Goal: Task Accomplishment & Management: Use online tool/utility

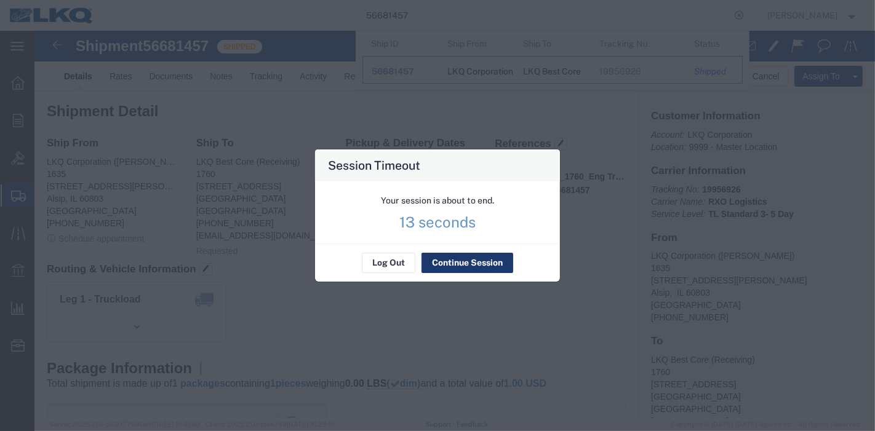
click at [460, 266] on button "Continue Session" at bounding box center [468, 264] width 92 height 20
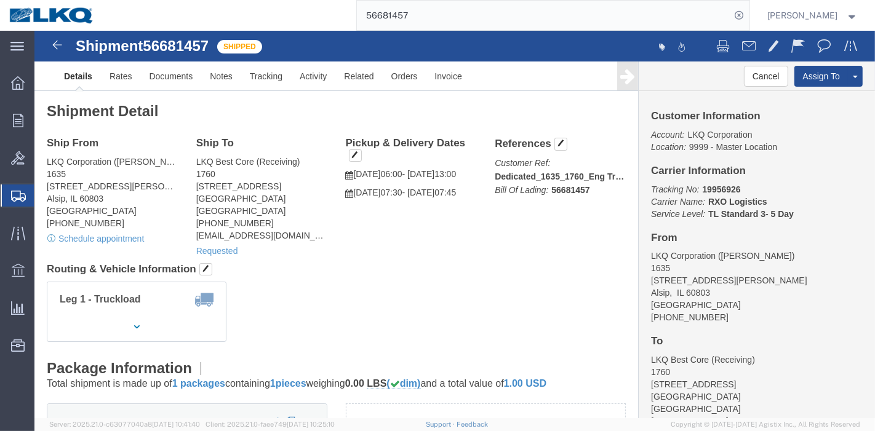
drag, startPoint x: 434, startPoint y: 18, endPoint x: 271, endPoint y: 13, distance: 163.8
click at [271, 13] on div "56681457" at bounding box center [426, 15] width 646 height 31
paste input "07093"
type input "56607093"
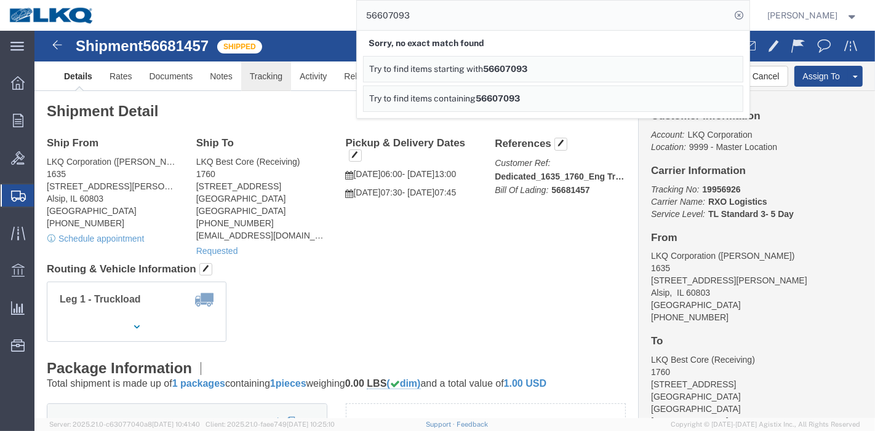
click link "Tracking"
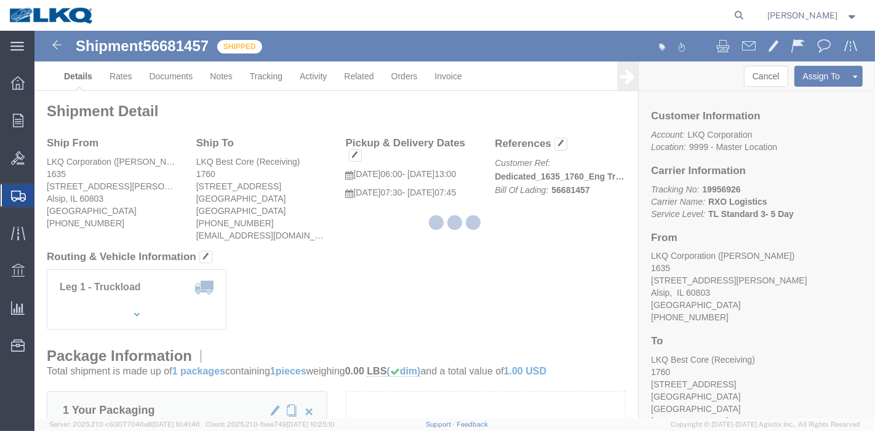
click at [273, 75] on div at bounding box center [454, 225] width 841 height 388
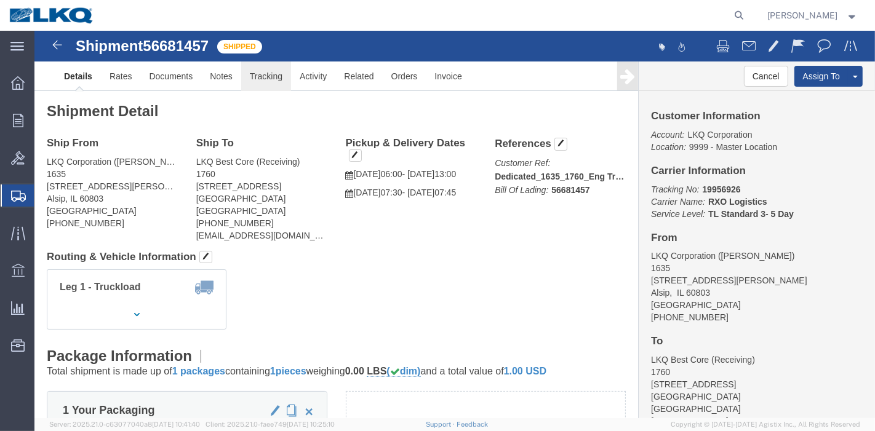
click link "Tracking"
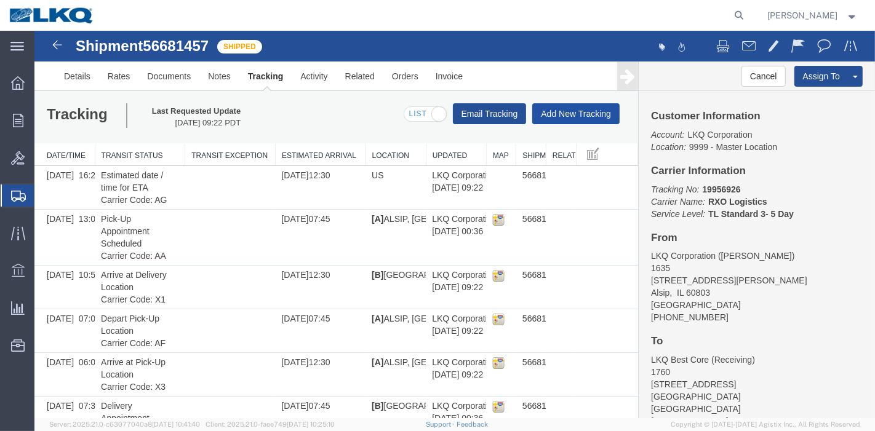
click at [568, 111] on button "Add New Tracking" at bounding box center [575, 113] width 87 height 21
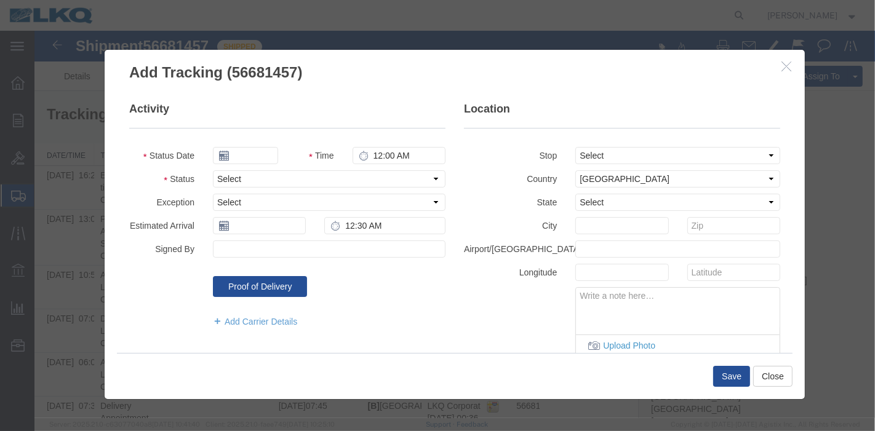
type input "[DATE]"
type input "9:00 PM"
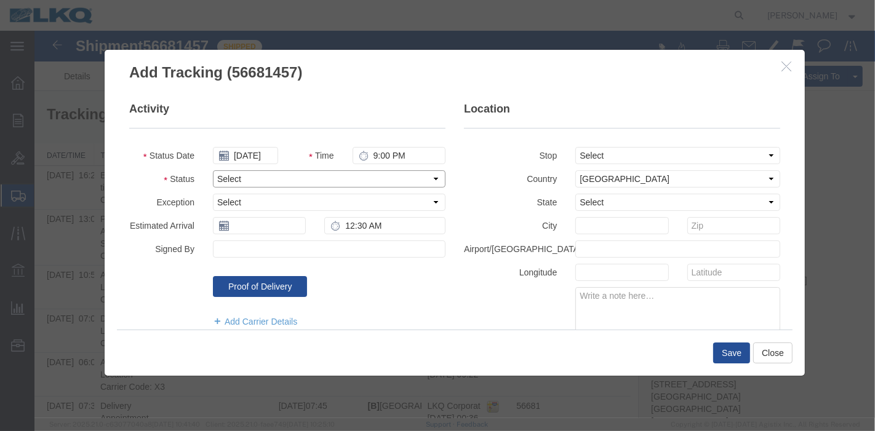
click at [244, 178] on select "Select Arrival Notice Available Arrival Notice Imported Arrive at Delivery Loca…" at bounding box center [328, 178] width 233 height 17
select select "DELIVRED"
click at [212, 170] on select "Select Arrival Notice Available Arrival Notice Imported Arrive at Delivery Loca…" at bounding box center [328, 178] width 233 height 17
click at [241, 221] on input "text" at bounding box center [258, 225] width 93 height 17
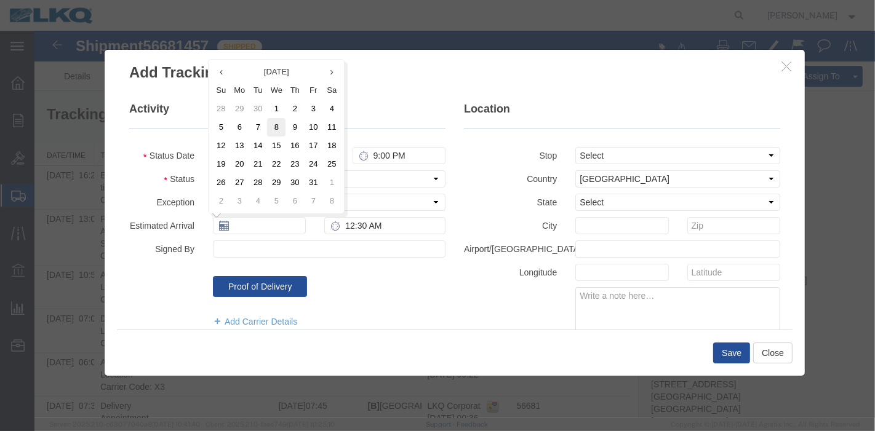
click at [271, 126] on td "8" at bounding box center [275, 127] width 18 height 18
type input "[DATE]"
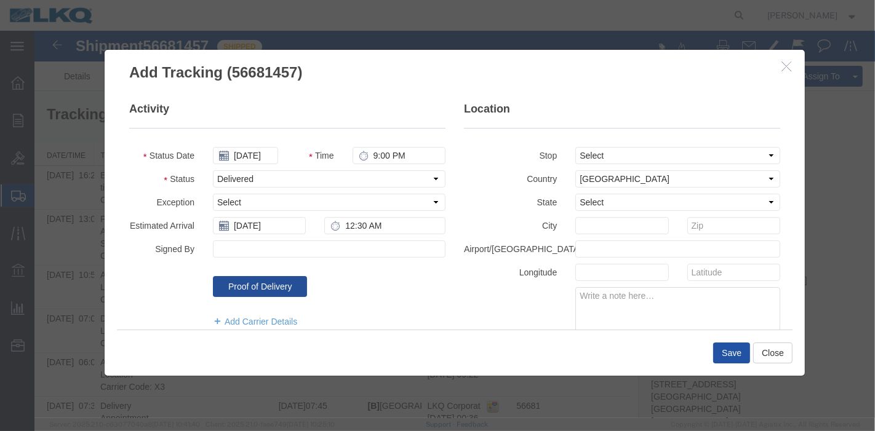
click at [738, 347] on button "Save" at bounding box center [731, 353] width 37 height 21
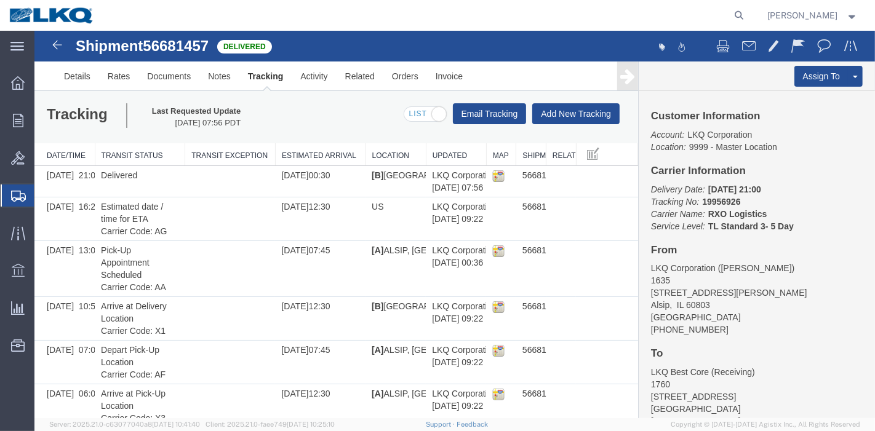
click at [735, 12] on form at bounding box center [740, 15] width 20 height 31
click at [737, 16] on icon at bounding box center [739, 15] width 17 height 17
click at [489, 23] on input "search" at bounding box center [544, 16] width 374 height 30
paste input "56950496"
type input "56950496"
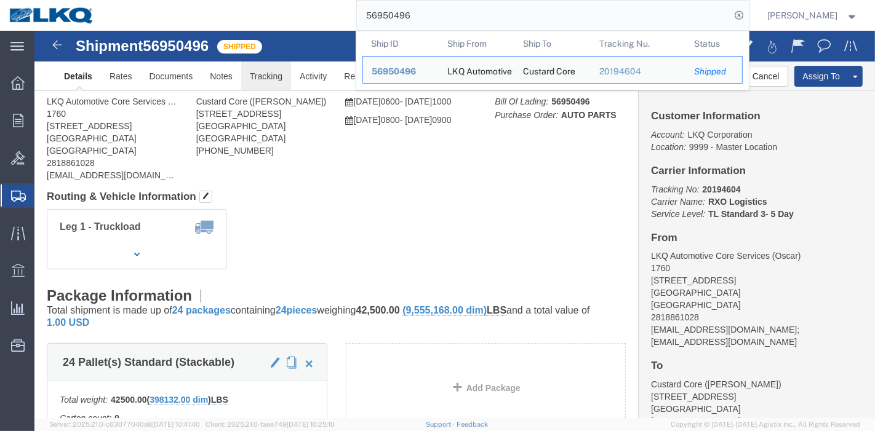
click link "Tracking"
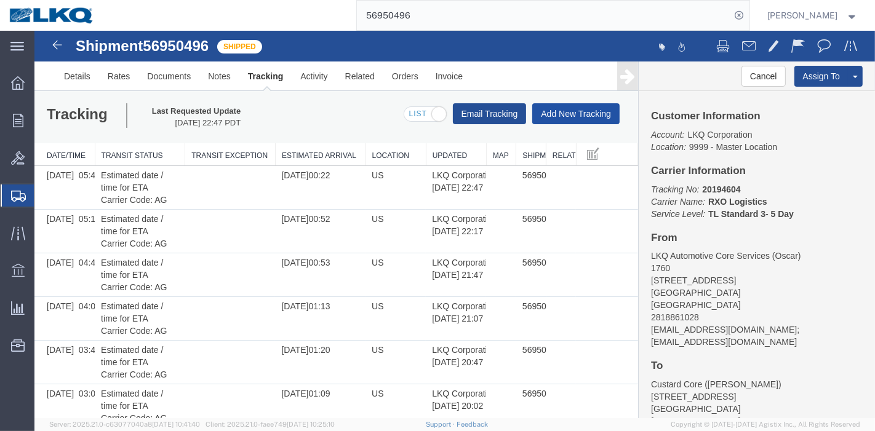
click at [566, 110] on button "Add New Tracking" at bounding box center [575, 113] width 87 height 21
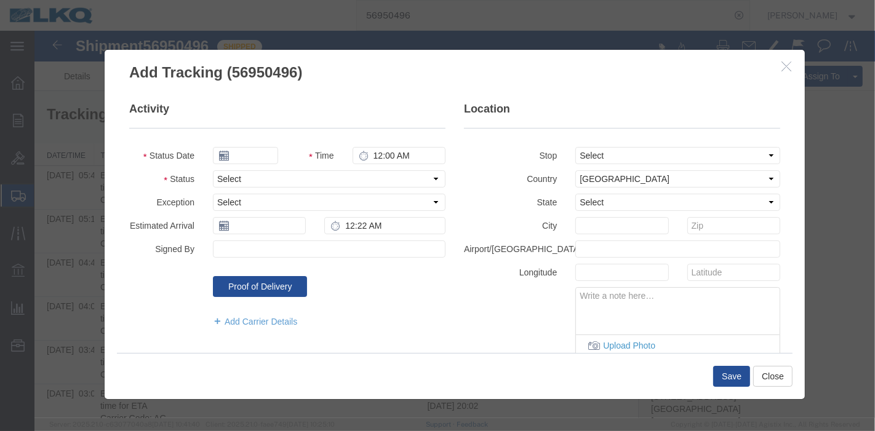
type input "[DATE]"
type input "9:00 PM"
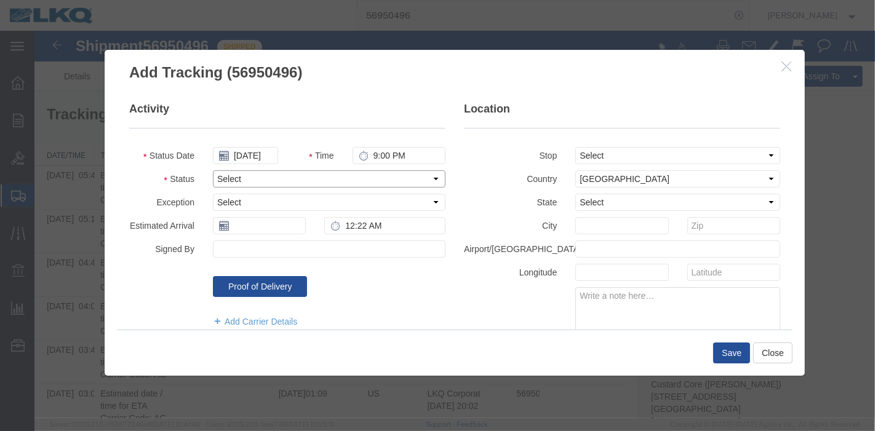
click at [249, 175] on select "Select Arrival Notice Available Arrival Notice Imported Arrive at Delivery Loca…" at bounding box center [328, 178] width 233 height 17
select select "DELIVRED"
click at [212, 170] on select "Select Arrival Notice Available Arrival Notice Imported Arrive at Delivery Loca…" at bounding box center [328, 178] width 233 height 17
click at [730, 351] on button "Save" at bounding box center [731, 353] width 37 height 21
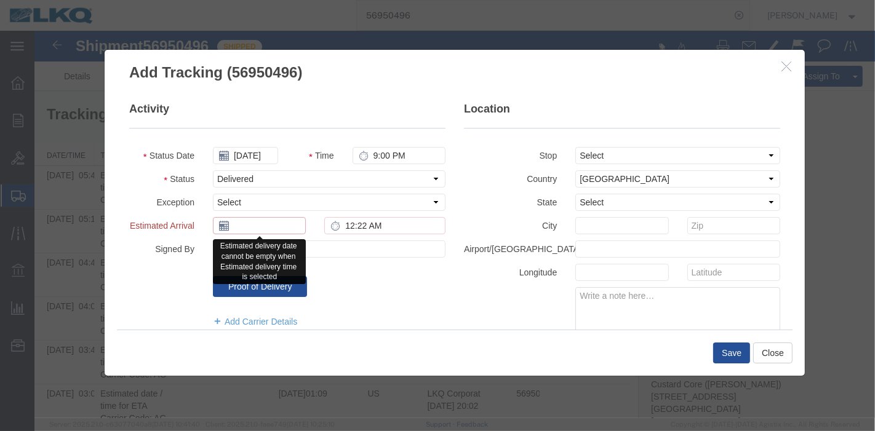
click at [255, 222] on input "text" at bounding box center [258, 225] width 93 height 17
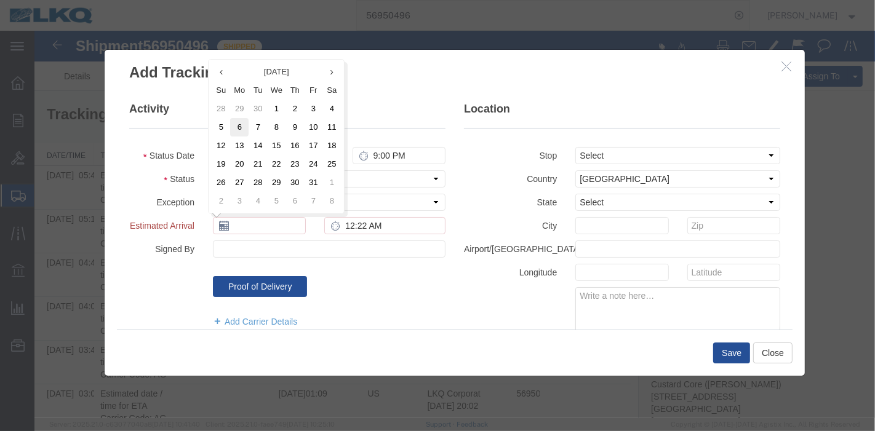
click at [235, 127] on td "6" at bounding box center [239, 127] width 18 height 18
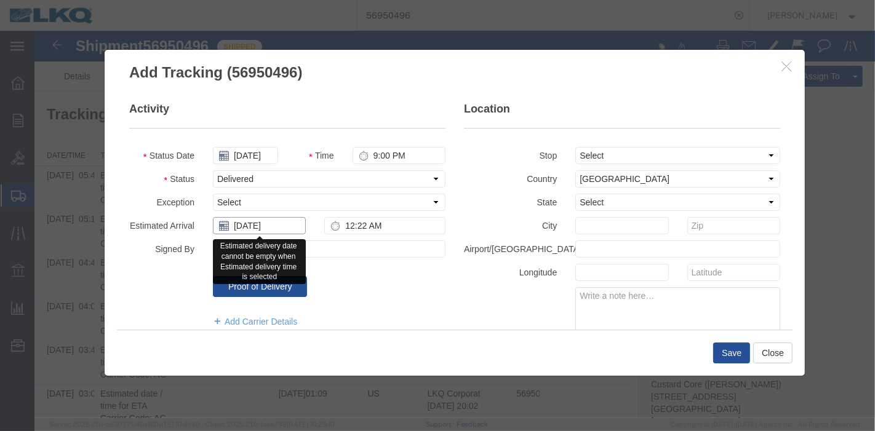
click at [281, 228] on input "[DATE]" at bounding box center [258, 225] width 93 height 17
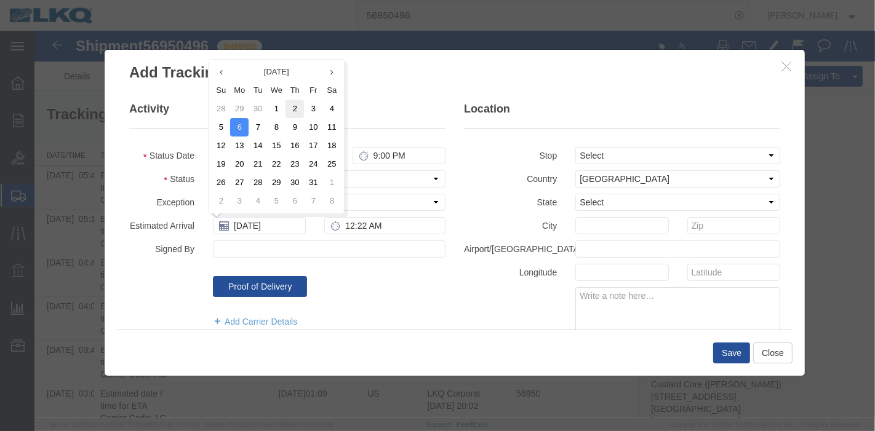
click at [298, 108] on td "2" at bounding box center [294, 109] width 18 height 18
type input "[DATE]"
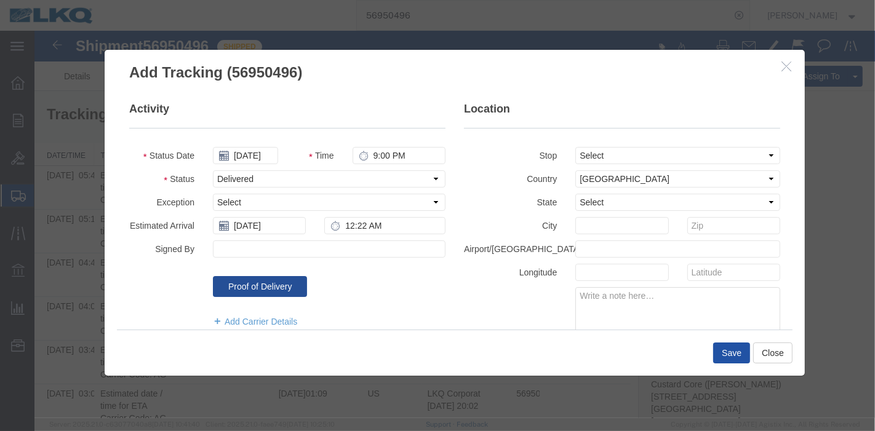
click at [730, 346] on button "Save" at bounding box center [731, 353] width 37 height 21
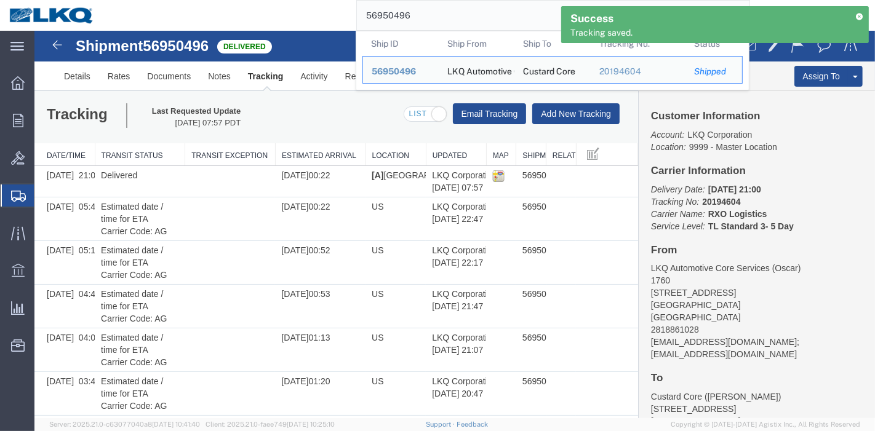
drag, startPoint x: 436, startPoint y: 23, endPoint x: 263, endPoint y: 25, distance: 172.3
click at [263, 25] on div "56950496 Ship ID Ship From Ship To Tracking Nu. Status Ship ID 56950496 Ship Fr…" at bounding box center [426, 15] width 646 height 31
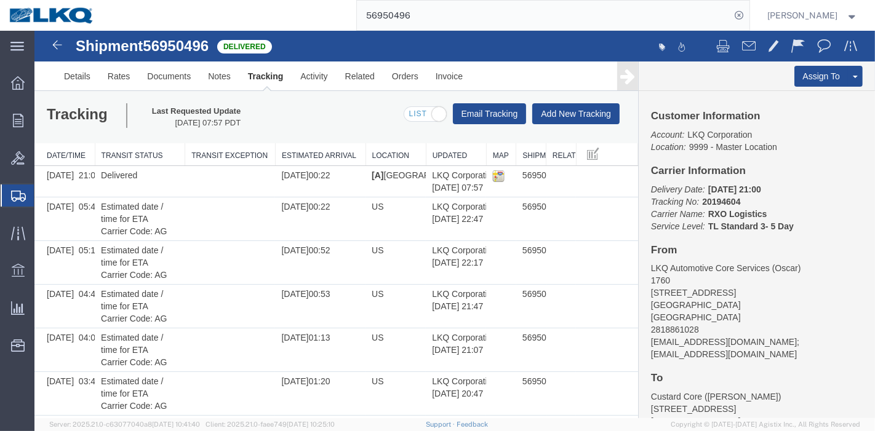
paste input "95399"
type input "56995399"
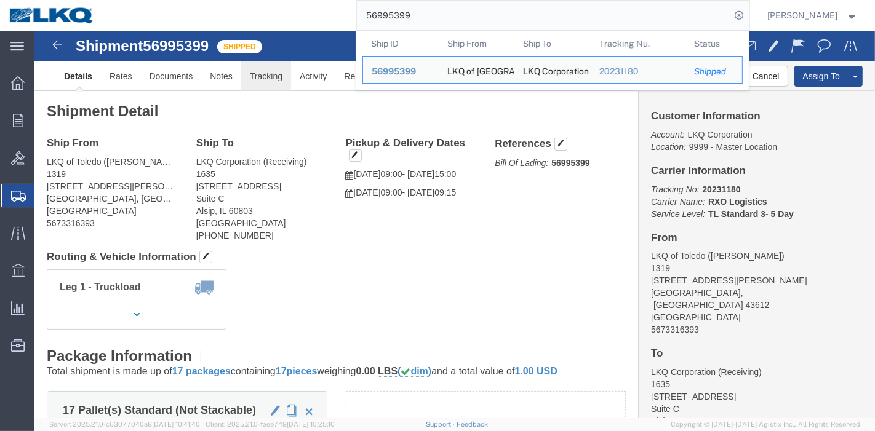
click link "Tracking"
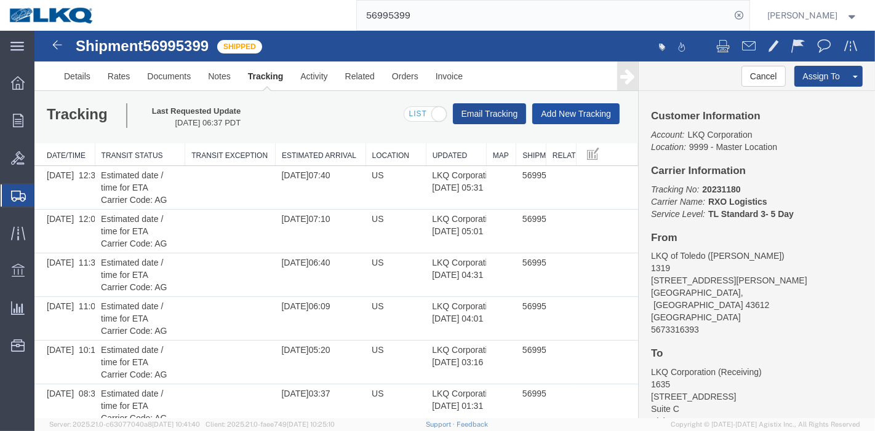
click at [559, 116] on button "Add New Tracking" at bounding box center [575, 113] width 87 height 21
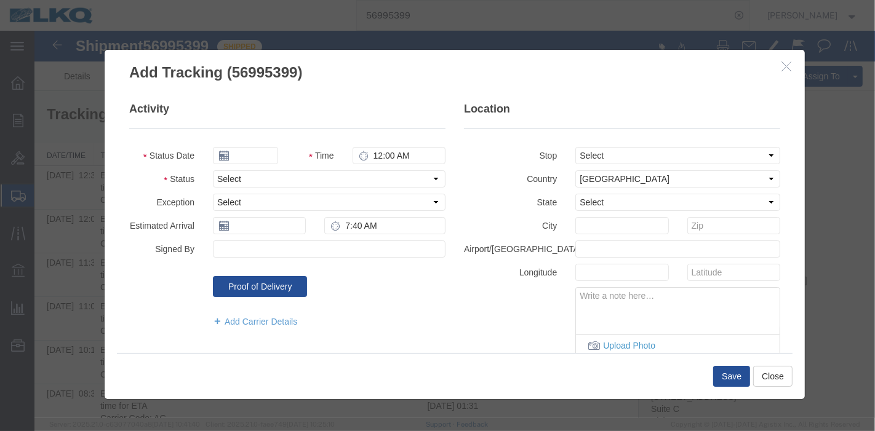
type input "[DATE]"
type input "9:00 PM"
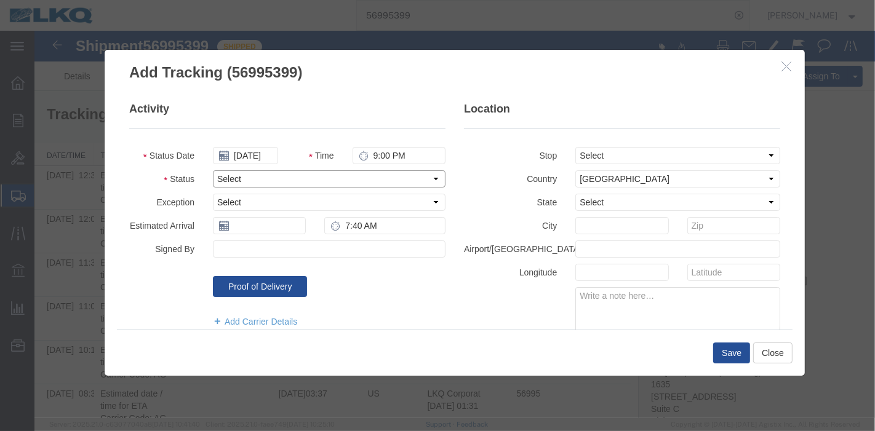
click at [239, 173] on select "Select Arrival Notice Available Arrival Notice Imported Arrive at Delivery Loca…" at bounding box center [328, 178] width 233 height 17
select select "DELIVRED"
click at [212, 170] on select "Select Arrival Notice Available Arrival Notice Imported Arrive at Delivery Loca…" at bounding box center [328, 178] width 233 height 17
click at [727, 346] on button "Save" at bounding box center [731, 353] width 37 height 21
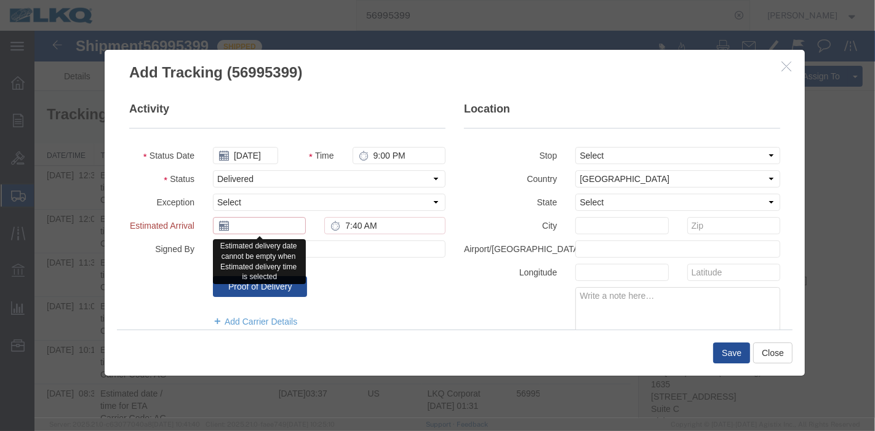
click at [249, 225] on input "text" at bounding box center [258, 225] width 93 height 17
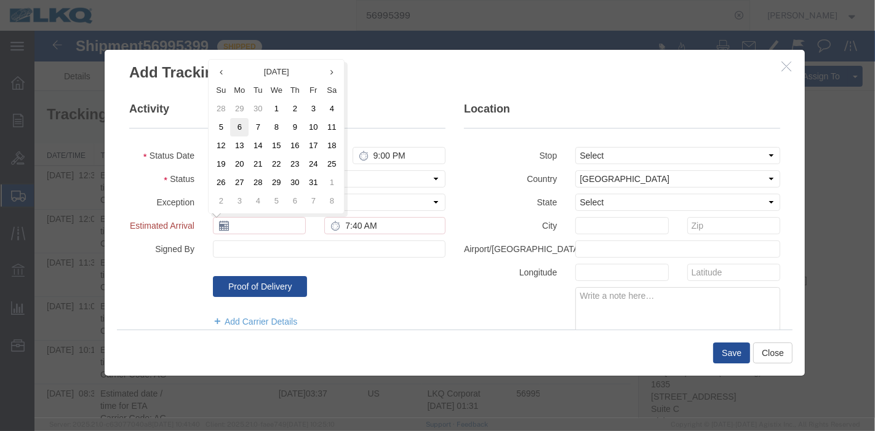
click at [238, 130] on td "6" at bounding box center [239, 127] width 18 height 18
type input "[DATE]"
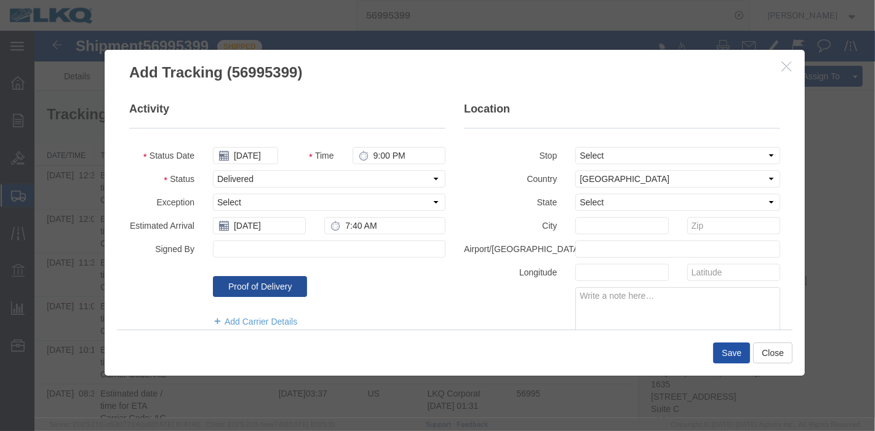
click at [722, 351] on button "Save" at bounding box center [731, 353] width 37 height 21
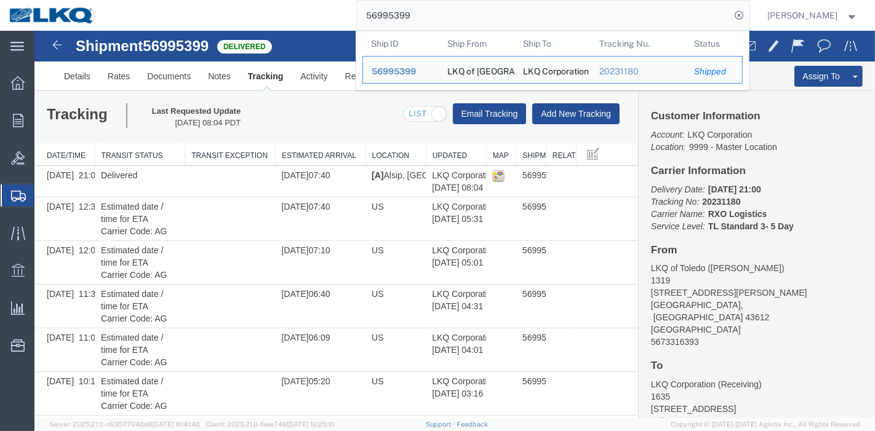
drag, startPoint x: 323, startPoint y: 14, endPoint x: 270, endPoint y: 18, distance: 53.1
click at [270, 18] on div "56995399 Ship ID Ship From Ship To Tracking Nu. Status Ship ID 56995399 Ship Fr…" at bounding box center [426, 15] width 646 height 31
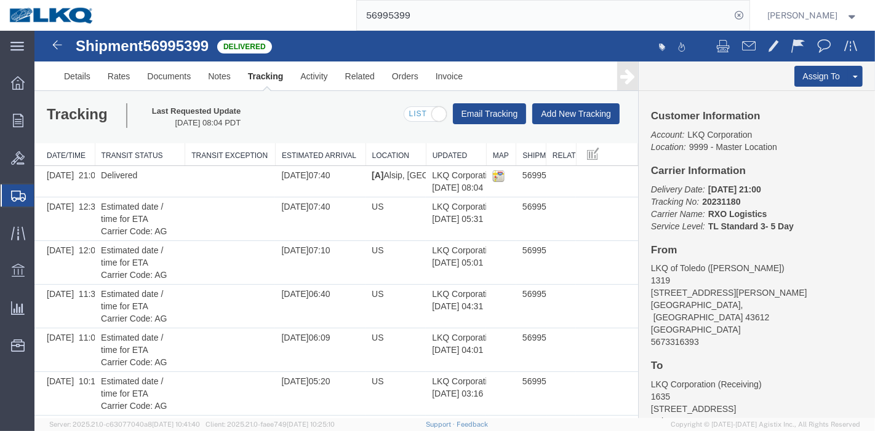
paste input "7040312"
type input "57040312"
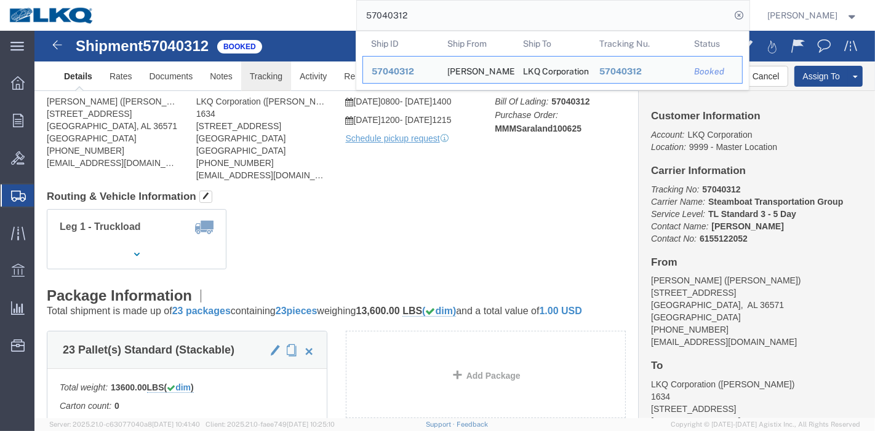
click link "Tracking"
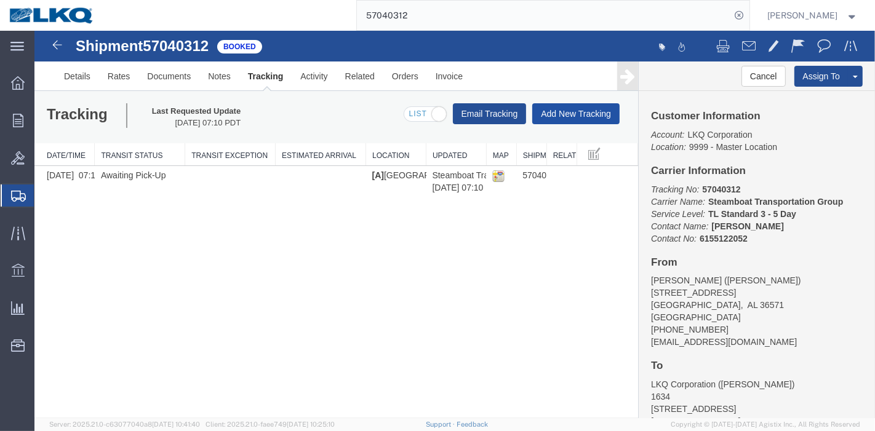
click at [563, 118] on button "Add New Tracking" at bounding box center [575, 113] width 87 height 21
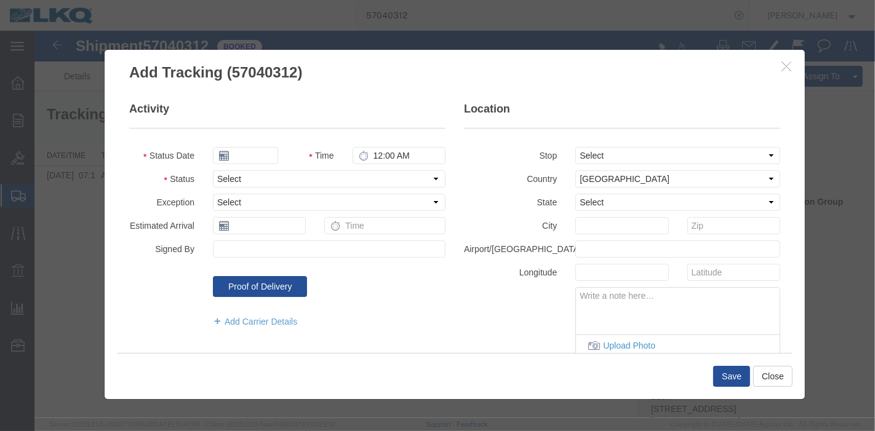
type input "[DATE]"
type input "9:00 PM"
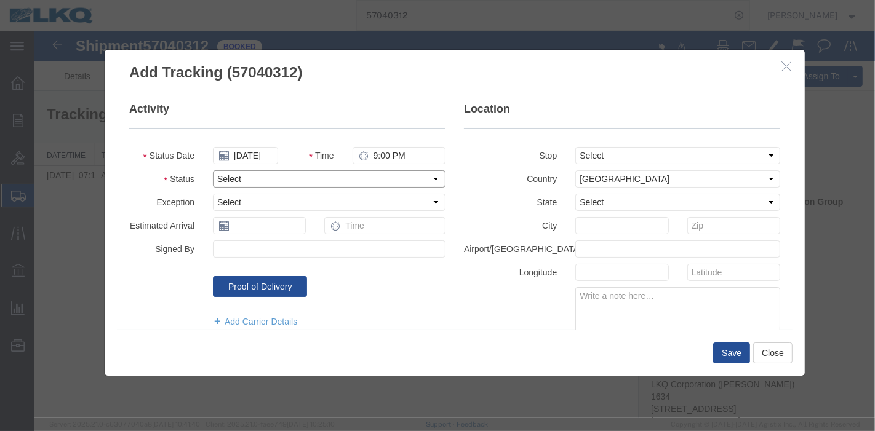
click at [279, 178] on select "Select Arrival Notice Available Arrival Notice Imported Arrive at Delivery Loca…" at bounding box center [328, 178] width 233 height 17
select select "DELIVRED"
click at [212, 170] on select "Select Arrival Notice Available Arrival Notice Imported Arrive at Delivery Loca…" at bounding box center [328, 178] width 233 height 17
click at [730, 353] on button "Save" at bounding box center [731, 353] width 37 height 21
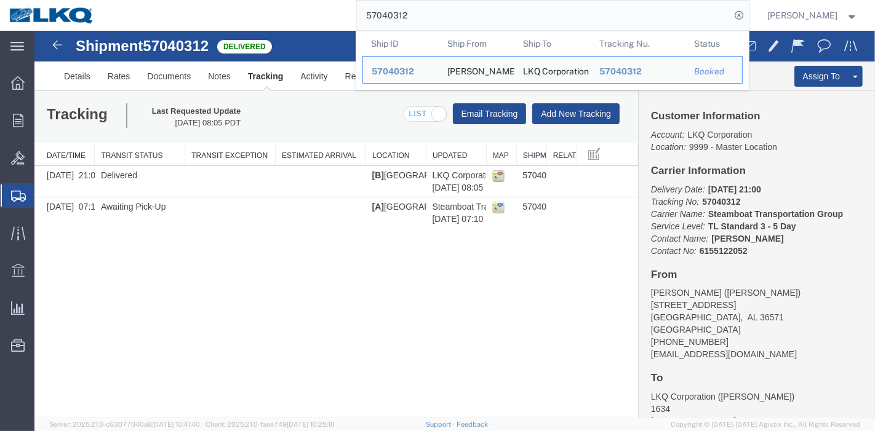
drag, startPoint x: 449, startPoint y: 9, endPoint x: 212, endPoint y: 13, distance: 237.0
click at [212, 13] on div "57040312 Ship ID Ship From Ship To Tracking Nu. Status Ship ID 57040312 Ship Fr…" at bounding box center [426, 15] width 646 height 31
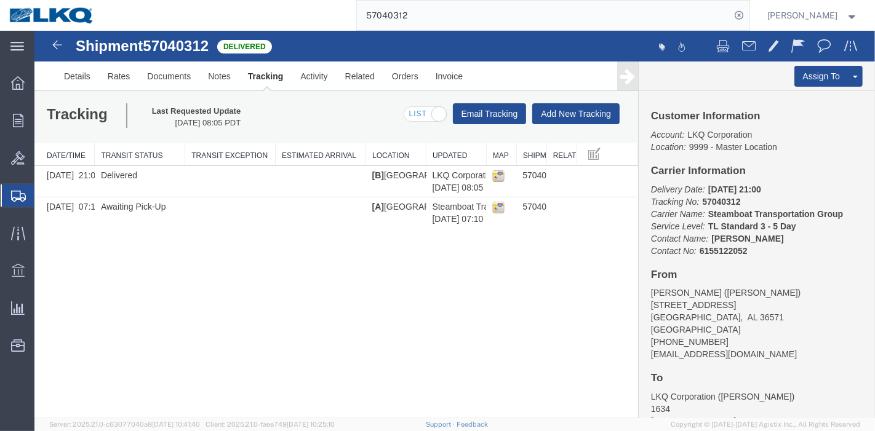
paste input "67375"
type input "57067375"
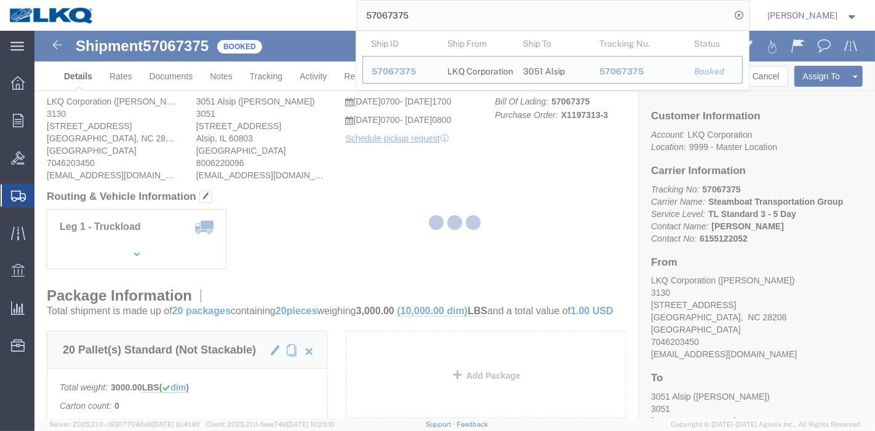
click div
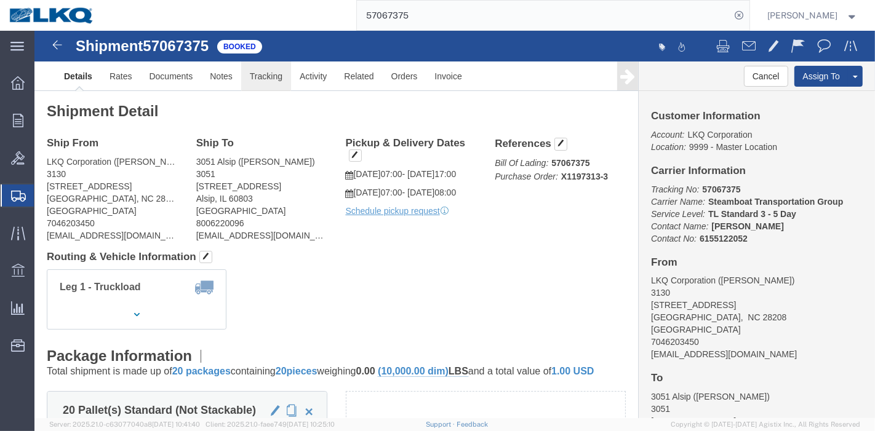
click link "Tracking"
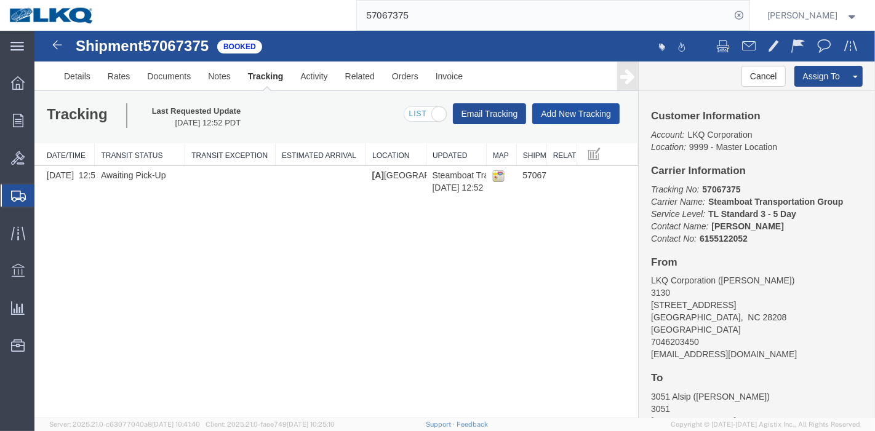
click at [548, 113] on button "Add New Tracking" at bounding box center [575, 113] width 87 height 21
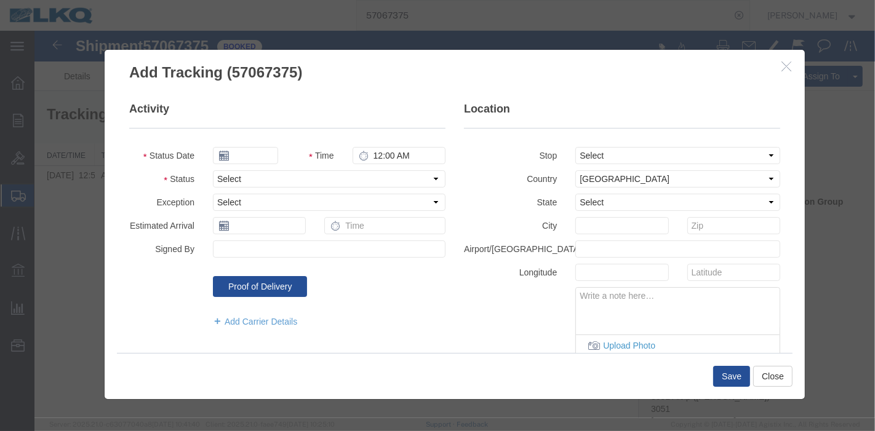
type input "[DATE]"
type input "9:00 PM"
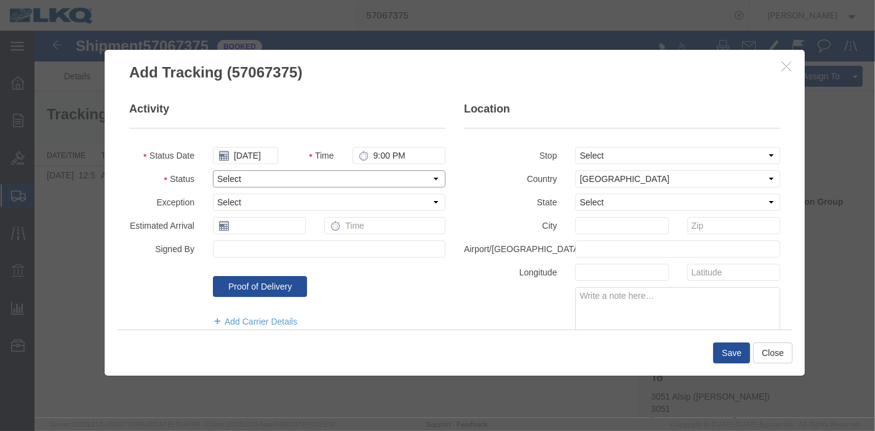
click at [278, 181] on select "Select Arrival Notice Available Arrival Notice Imported Arrive at Delivery Loca…" at bounding box center [328, 178] width 233 height 17
select select "DELIVRED"
click at [212, 170] on select "Select Arrival Notice Available Arrival Notice Imported Arrive at Delivery Loca…" at bounding box center [328, 178] width 233 height 17
click at [736, 358] on button "Save" at bounding box center [731, 353] width 37 height 21
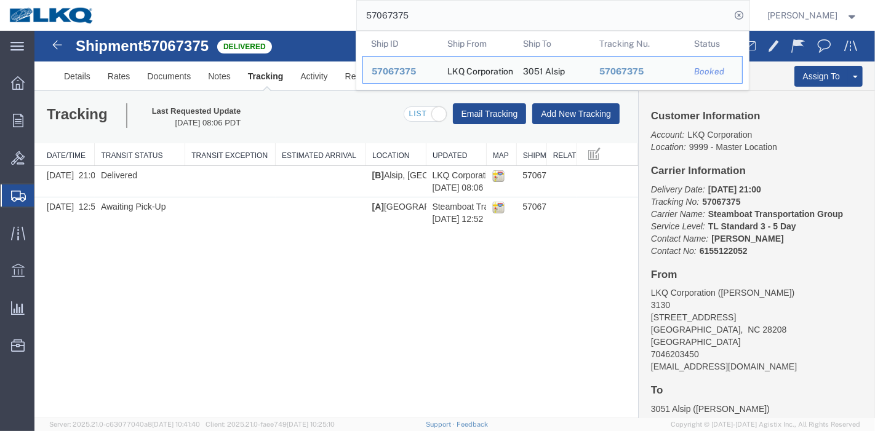
drag, startPoint x: 438, startPoint y: 10, endPoint x: 241, endPoint y: 25, distance: 197.4
click at [241, 25] on div "57067375 Ship ID Ship From Ship To Tracking Nu. Status Ship ID 57067375 Ship Fr…" at bounding box center [426, 15] width 646 height 31
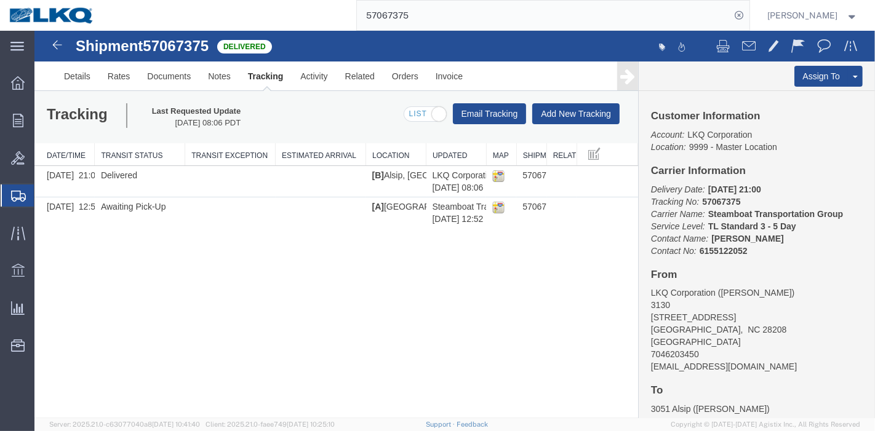
paste input "26431"
type input "57026431"
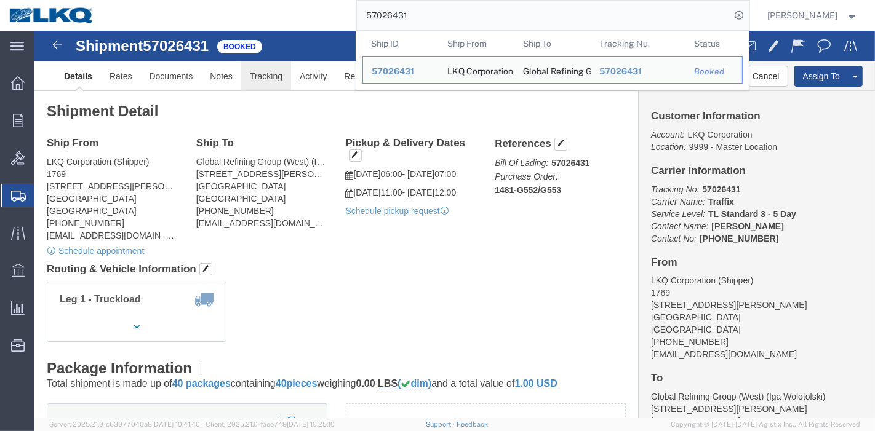
click link "Tracking"
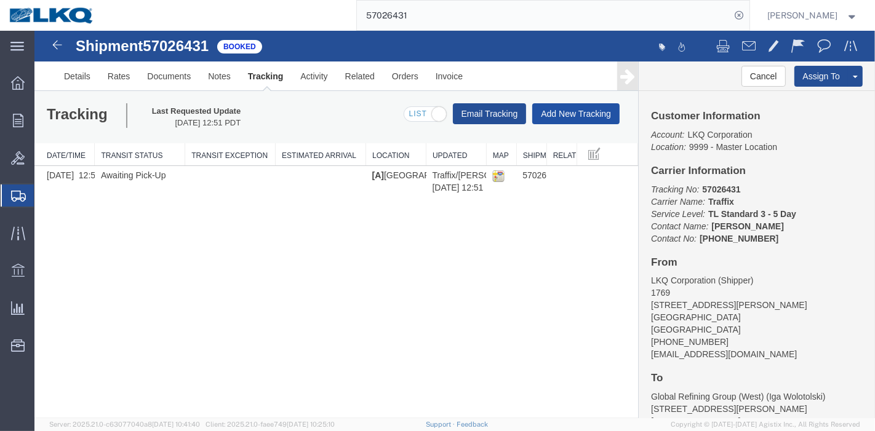
click at [581, 108] on button "Add New Tracking" at bounding box center [575, 113] width 87 height 21
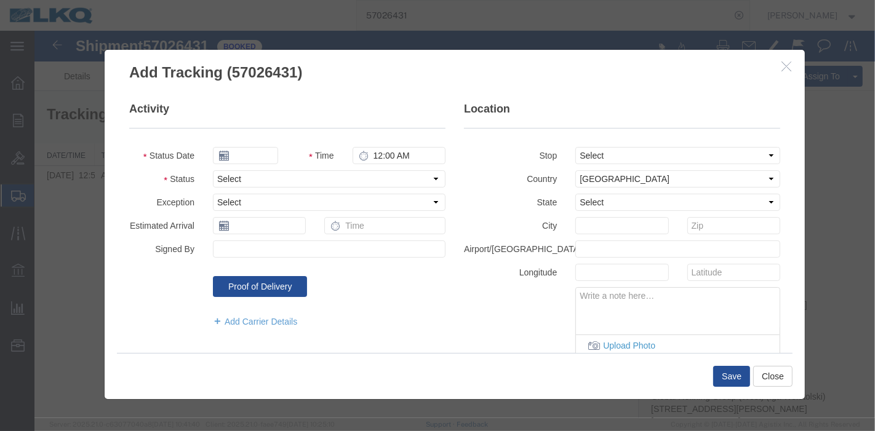
type input "[DATE]"
type input "9:00 PM"
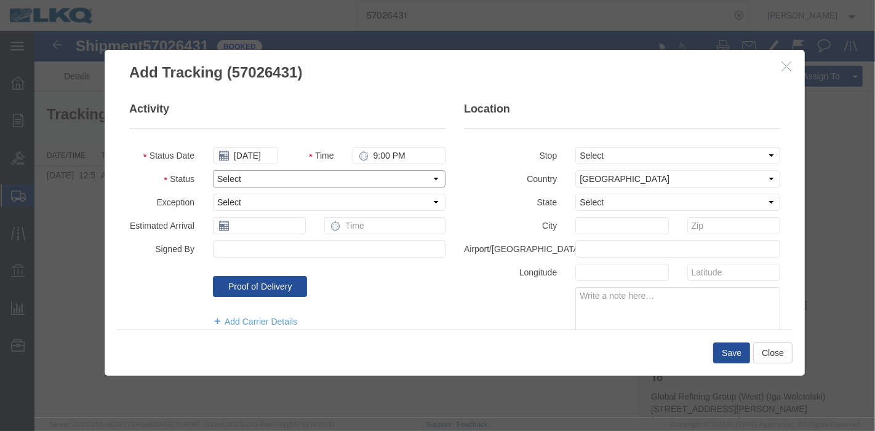
click at [254, 182] on select "Select Arrival Notice Available Arrival Notice Imported Arrive at Delivery Loca…" at bounding box center [328, 178] width 233 height 17
select select "DELIVRED"
click at [212, 170] on select "Select Arrival Notice Available Arrival Notice Imported Arrive at Delivery Loca…" at bounding box center [328, 178] width 233 height 17
click at [738, 352] on button "Save" at bounding box center [731, 353] width 37 height 21
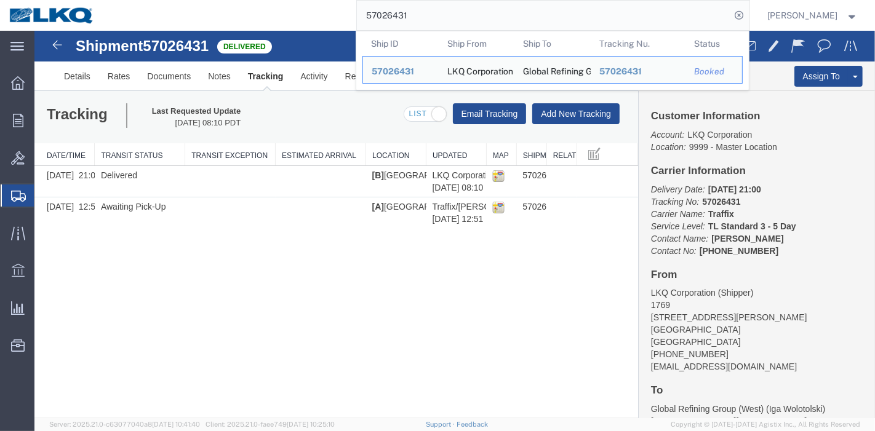
drag, startPoint x: 434, startPoint y: 7, endPoint x: 355, endPoint y: 12, distance: 78.9
click at [355, 12] on div "57026431 Ship ID Ship From Ship To Tracking Nu. Status Ship ID 57026431 Ship Fr…" at bounding box center [426, 15] width 646 height 31
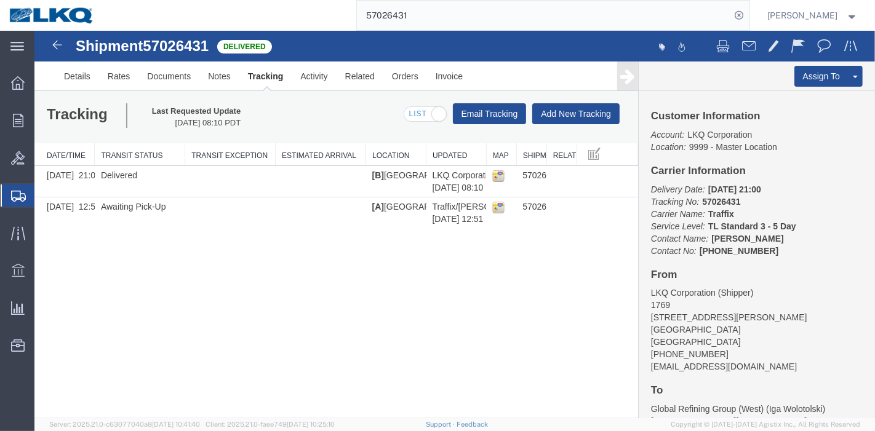
paste input "3089656"
type input "3089656"
